Goal: Information Seeking & Learning: Learn about a topic

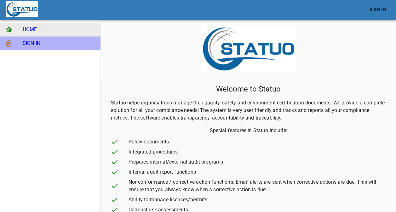
click at [27, 42] on span "SIGN IN" at bounding box center [59, 44] width 73 height 8
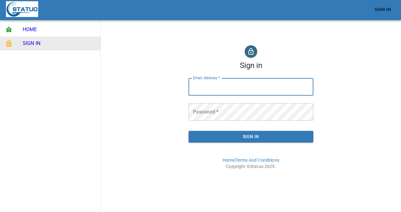
type input "[PERSON_NAME][EMAIL_ADDRESS][DOMAIN_NAME]"
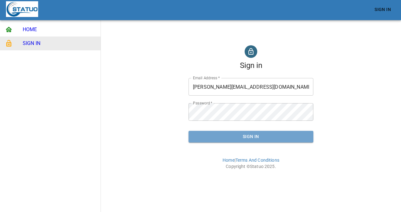
click at [257, 139] on span "Sign In" at bounding box center [250, 137] width 115 height 8
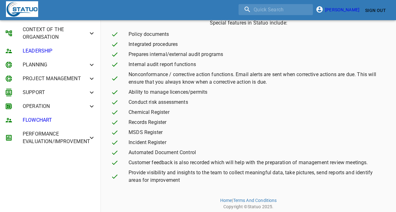
click at [366, 143] on span "Incident Register" at bounding box center [257, 143] width 257 height 8
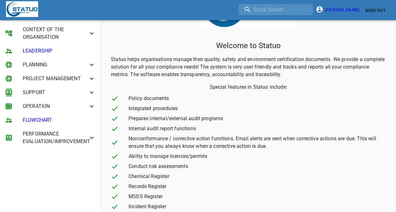
scroll to position [43, 0]
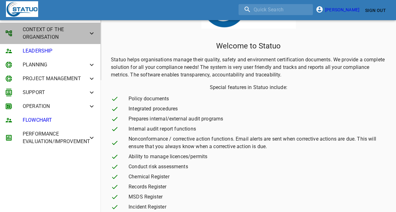
click at [91, 33] on icon at bounding box center [92, 34] width 8 height 8
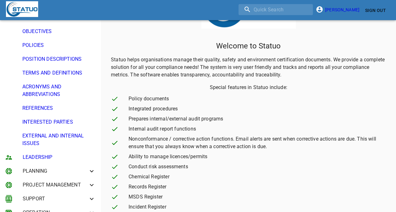
scroll to position [61, 0]
click at [27, 169] on span "PLANNING" at bounding box center [55, 172] width 65 height 8
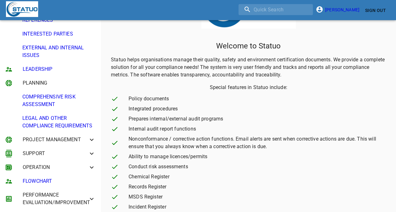
scroll to position [157, 0]
click at [30, 143] on span "PROJECT MANAGEMENT" at bounding box center [55, 140] width 65 height 8
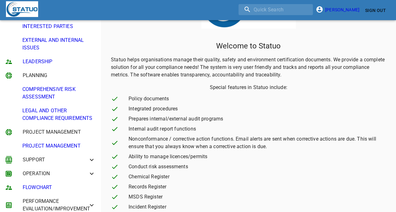
click at [33, 164] on span "SUPPORT" at bounding box center [55, 160] width 65 height 8
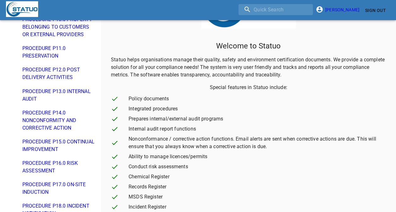
scroll to position [512, 0]
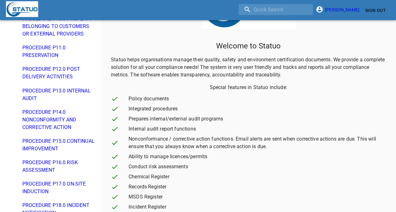
click at [43, 102] on span "PROCEDURE P13.0 INTERNAL AUDIT" at bounding box center [58, 94] width 73 height 15
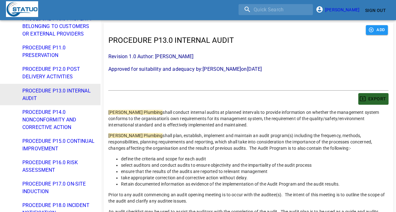
click at [366, 102] on span "EXPORT" at bounding box center [373, 99] width 25 height 8
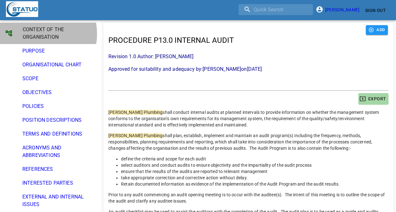
click at [33, 34] on span "CONTEXT OF THE ORGANISATION" at bounding box center [55, 33] width 65 height 15
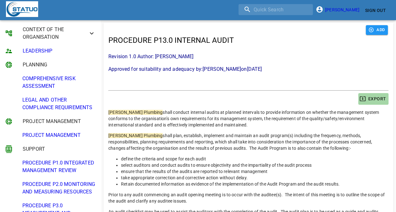
click at [88, 34] on icon at bounding box center [92, 34] width 8 height 8
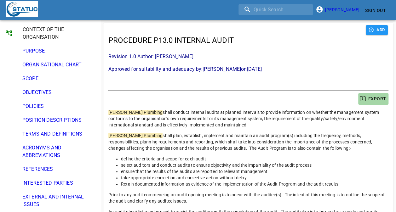
click at [42, 50] on span "PURPOSE" at bounding box center [58, 51] width 73 height 8
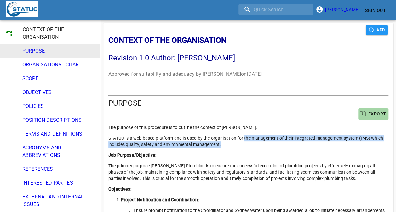
drag, startPoint x: 246, startPoint y: 136, endPoint x: 360, endPoint y: 143, distance: 114.9
click at [360, 143] on p "STATUO is a web based platform and is used by the organisation for the manageme…" at bounding box center [248, 141] width 280 height 13
copy p "the management of their integrated management system (IMS) which includes quali…"
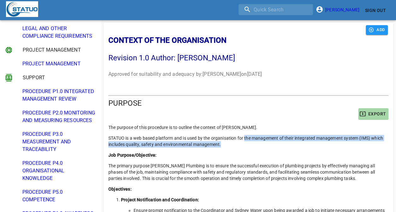
scroll to position [236, 0]
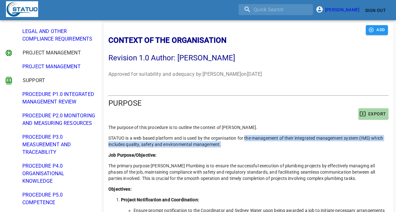
copy p "the management of their integrated management system (IMS) which includes quali…"
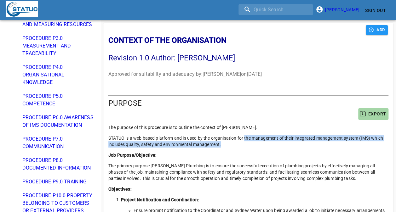
scroll to position [337, 0]
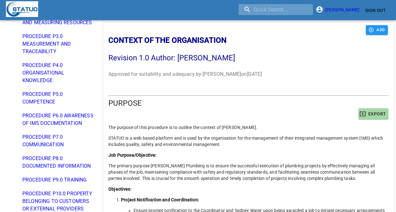
click at [275, 13] on input "search" at bounding box center [276, 9] width 74 height 11
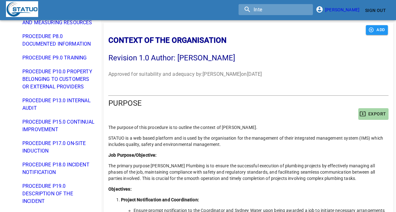
scroll to position [0, 0]
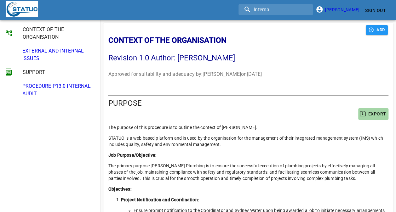
type input "Internal"
